Goal: Information Seeking & Learning: Learn about a topic

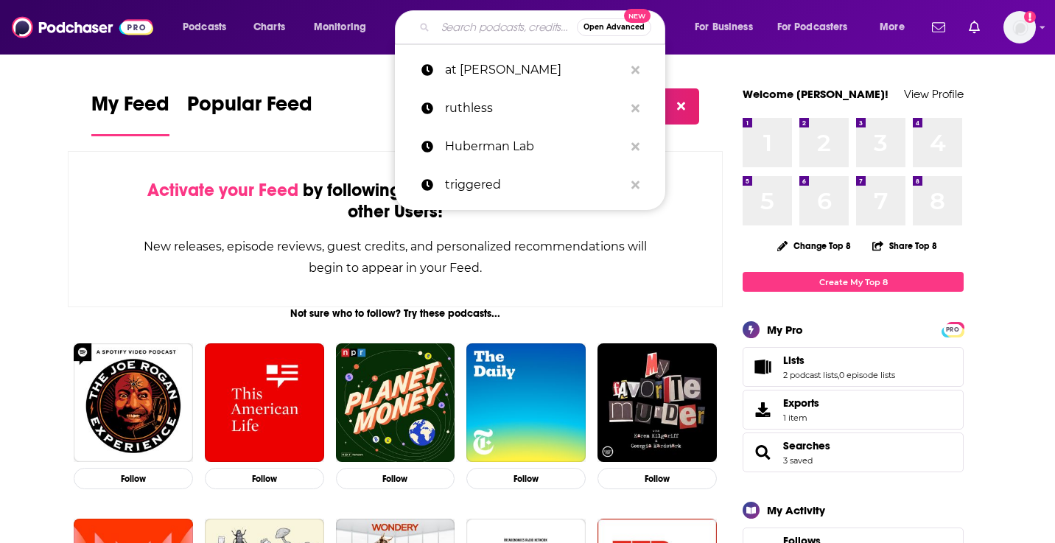
click at [436, 28] on input "Search podcasts, credits, & more..." at bounding box center [506, 27] width 141 height 24
paste input "The Truth with [PERSON_NAME]"
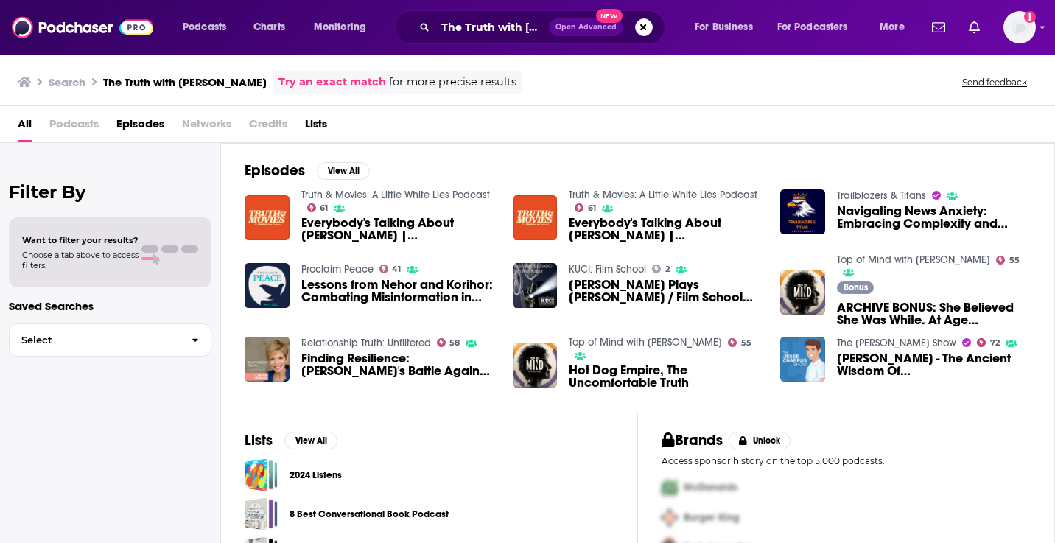
click at [76, 122] on span "Podcasts" at bounding box center [73, 127] width 49 height 30
click at [58, 127] on span "Podcasts" at bounding box center [73, 127] width 49 height 30
click at [279, 80] on link "Try an exact match" at bounding box center [333, 82] width 108 height 17
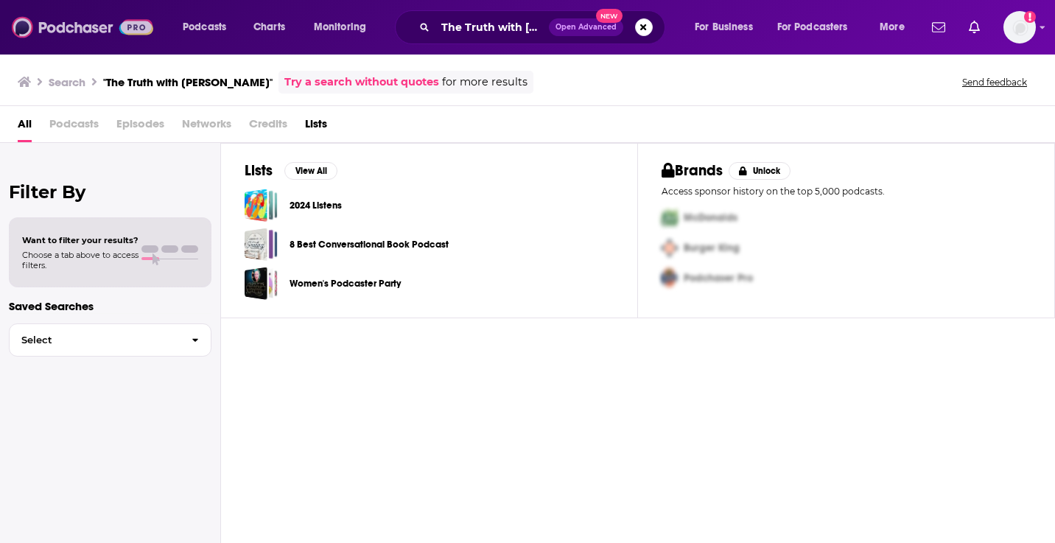
click at [66, 24] on img at bounding box center [82, 27] width 141 height 28
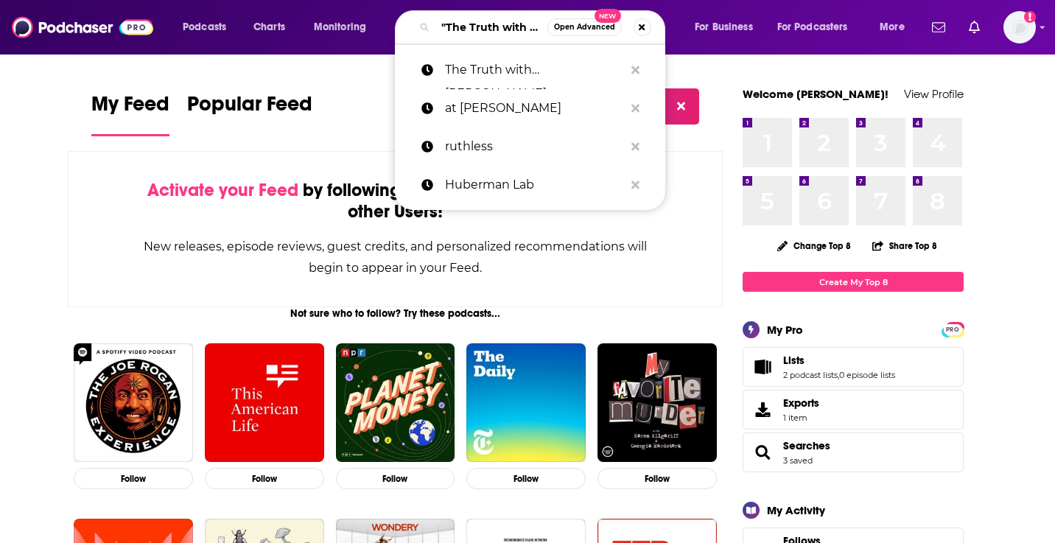
click at [483, 18] on input ""The Truth with [PERSON_NAME]"" at bounding box center [492, 27] width 112 height 24
click at [514, 24] on input ""The Truth with [PERSON_NAME]"" at bounding box center [492, 27] width 112 height 24
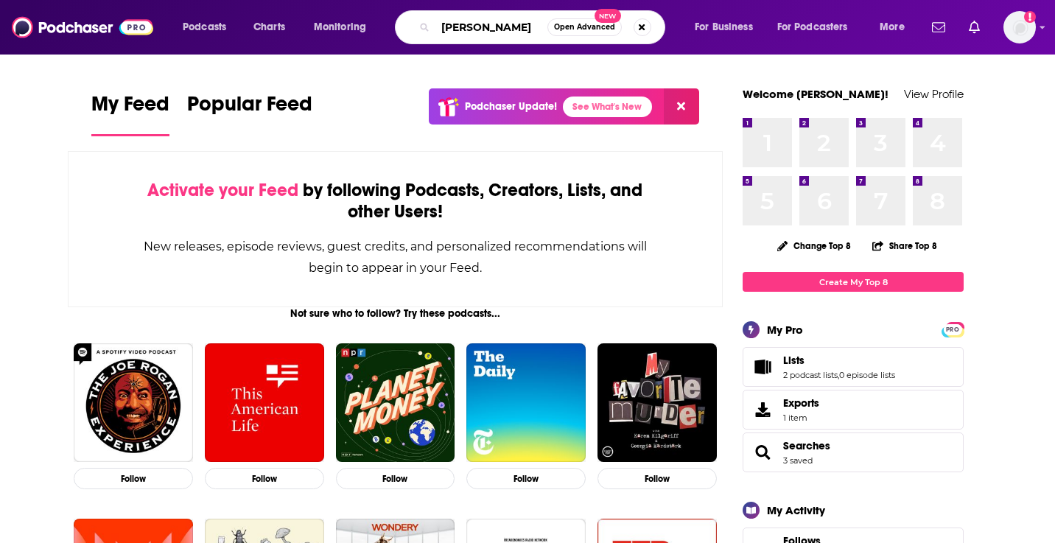
type input "[PERSON_NAME]"
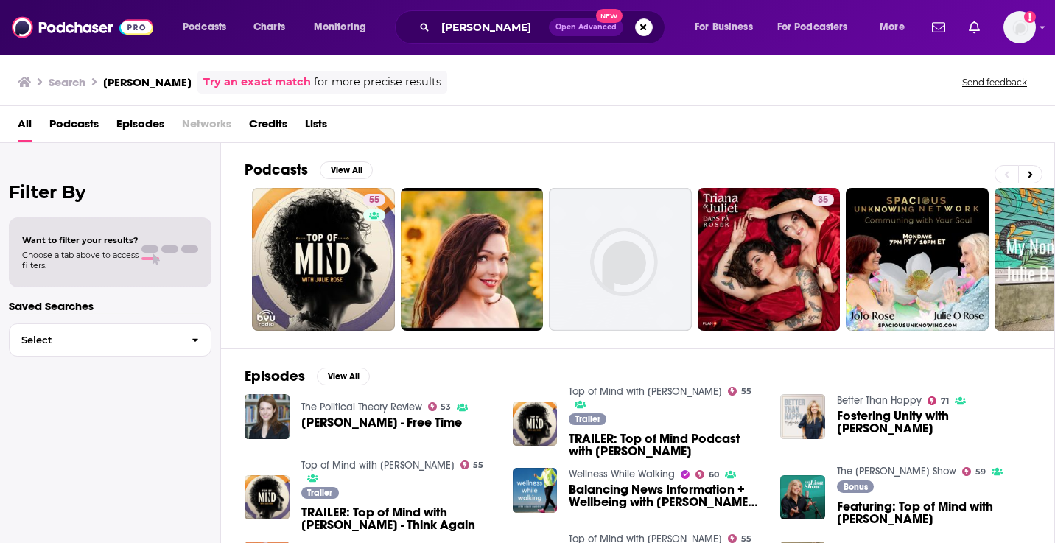
click at [75, 134] on span "Podcasts" at bounding box center [73, 127] width 49 height 30
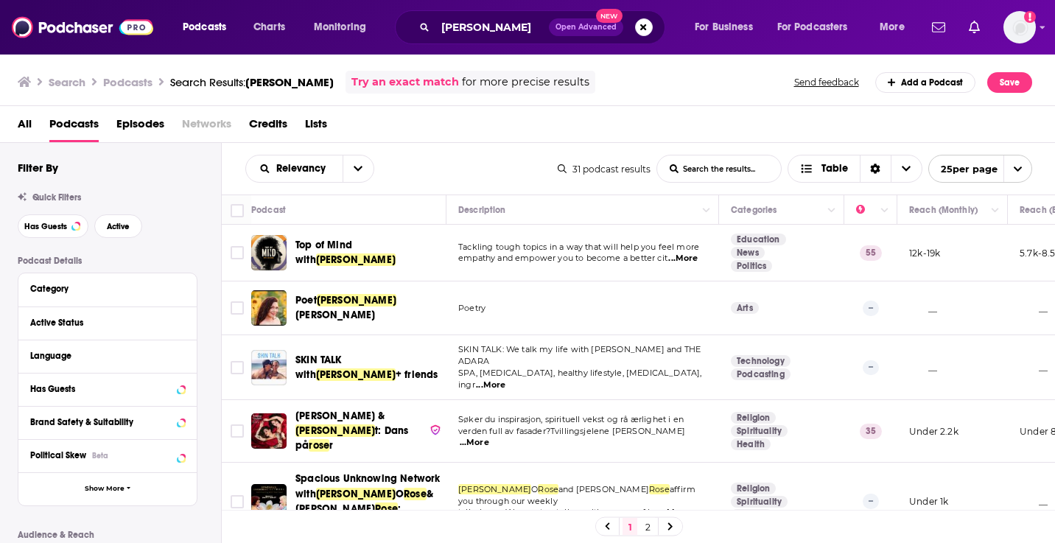
click at [340, 252] on span "Top of Mind with" at bounding box center [324, 252] width 57 height 27
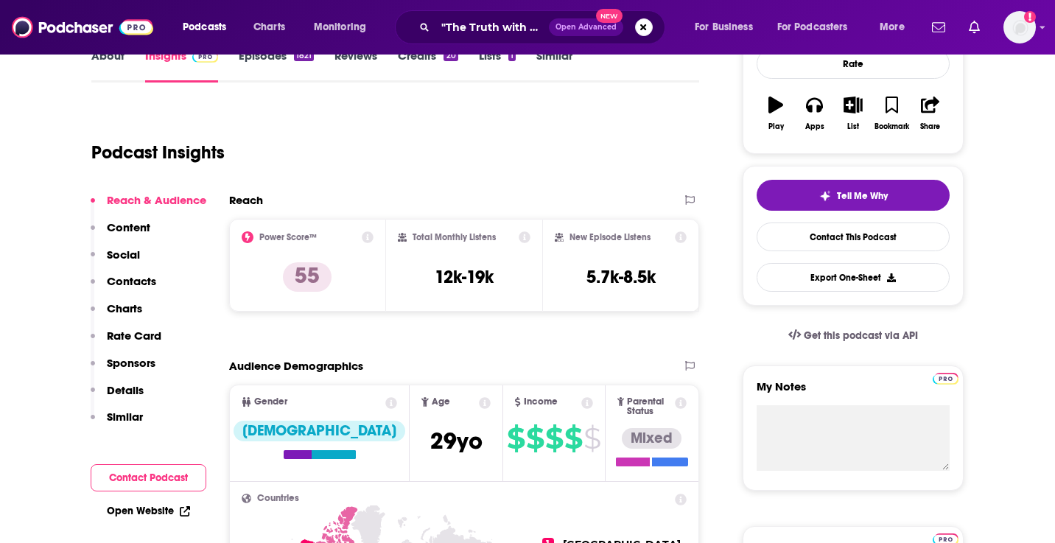
scroll to position [284, 0]
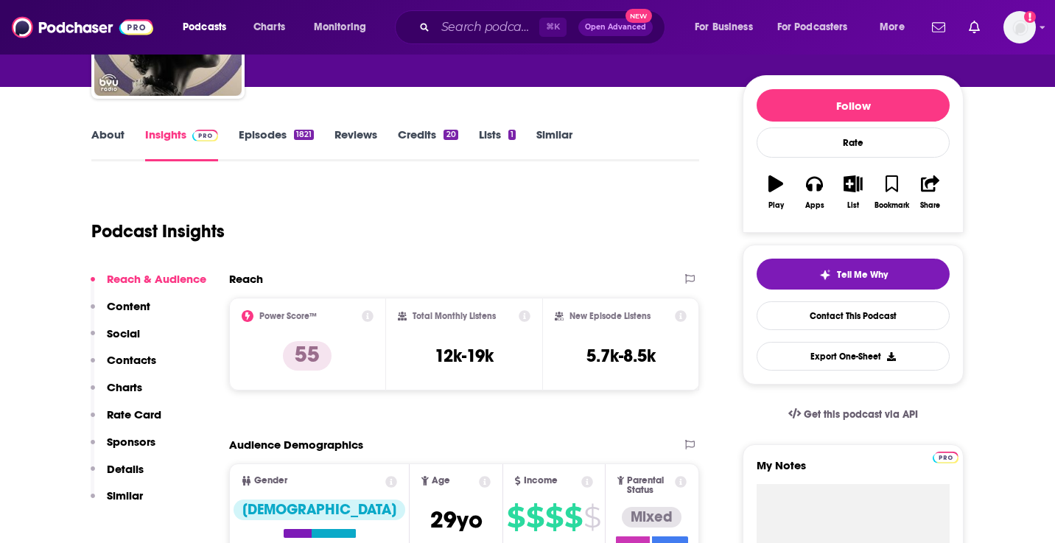
scroll to position [157, 0]
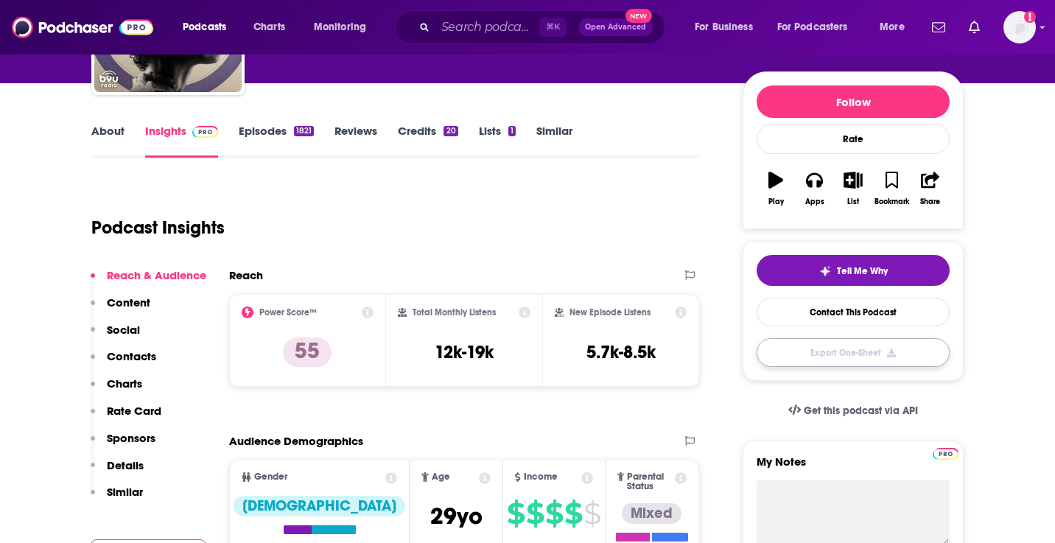
click at [825, 351] on button "Export One-Sheet" at bounding box center [853, 352] width 193 height 29
